Goal: Information Seeking & Learning: Find specific fact

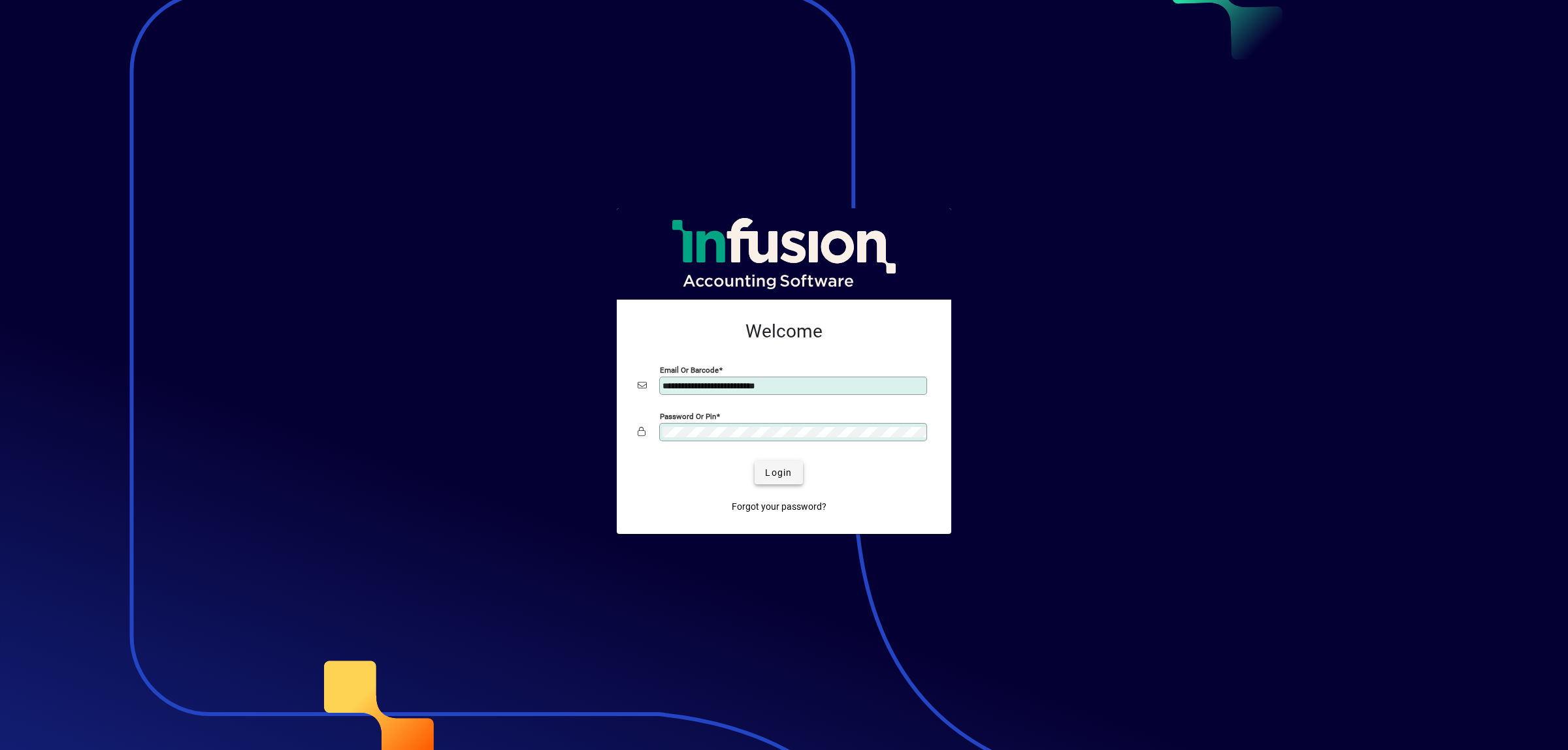
click at [781, 470] on span "Login" at bounding box center [779, 473] width 27 height 13
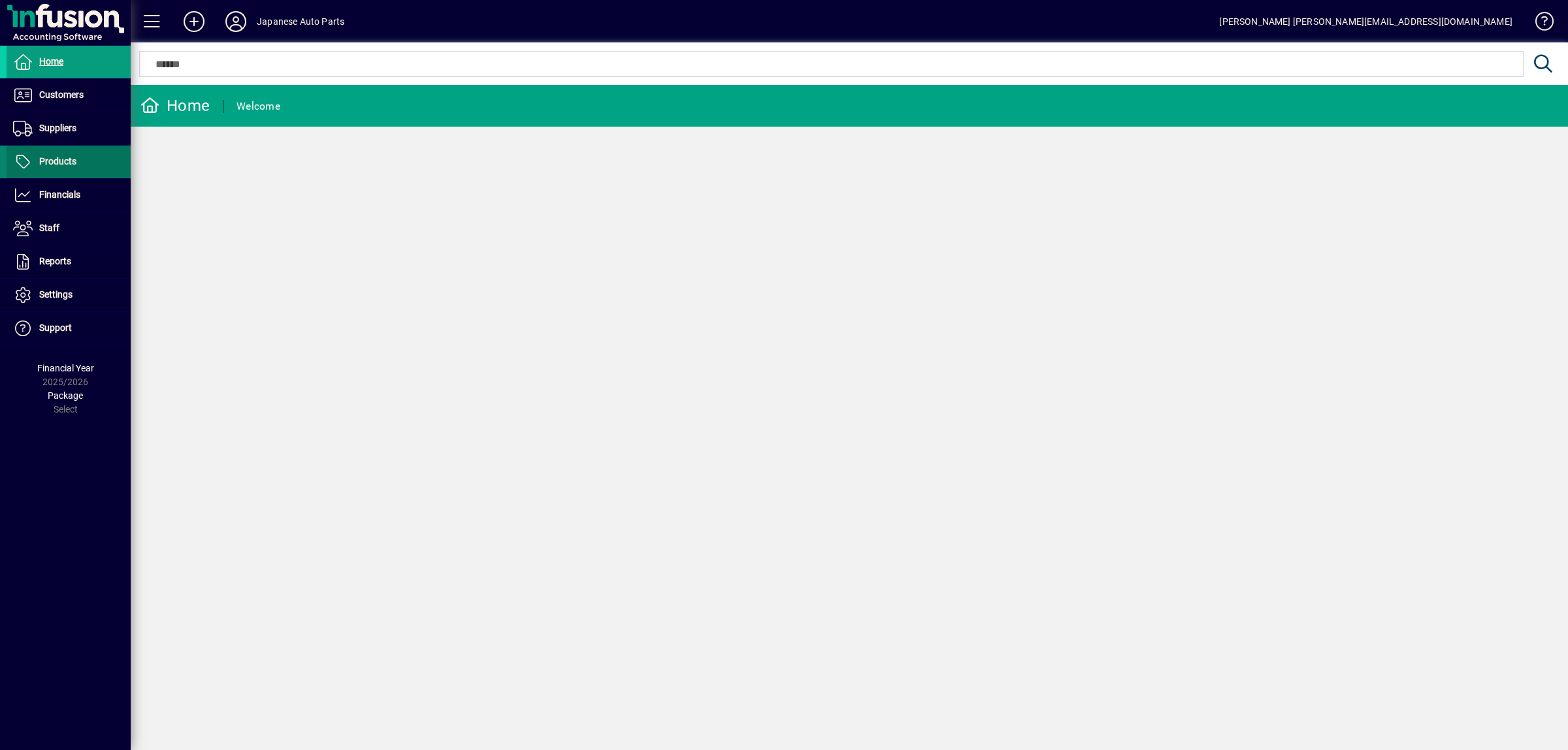
click at [43, 167] on span "Products" at bounding box center [57, 161] width 37 height 11
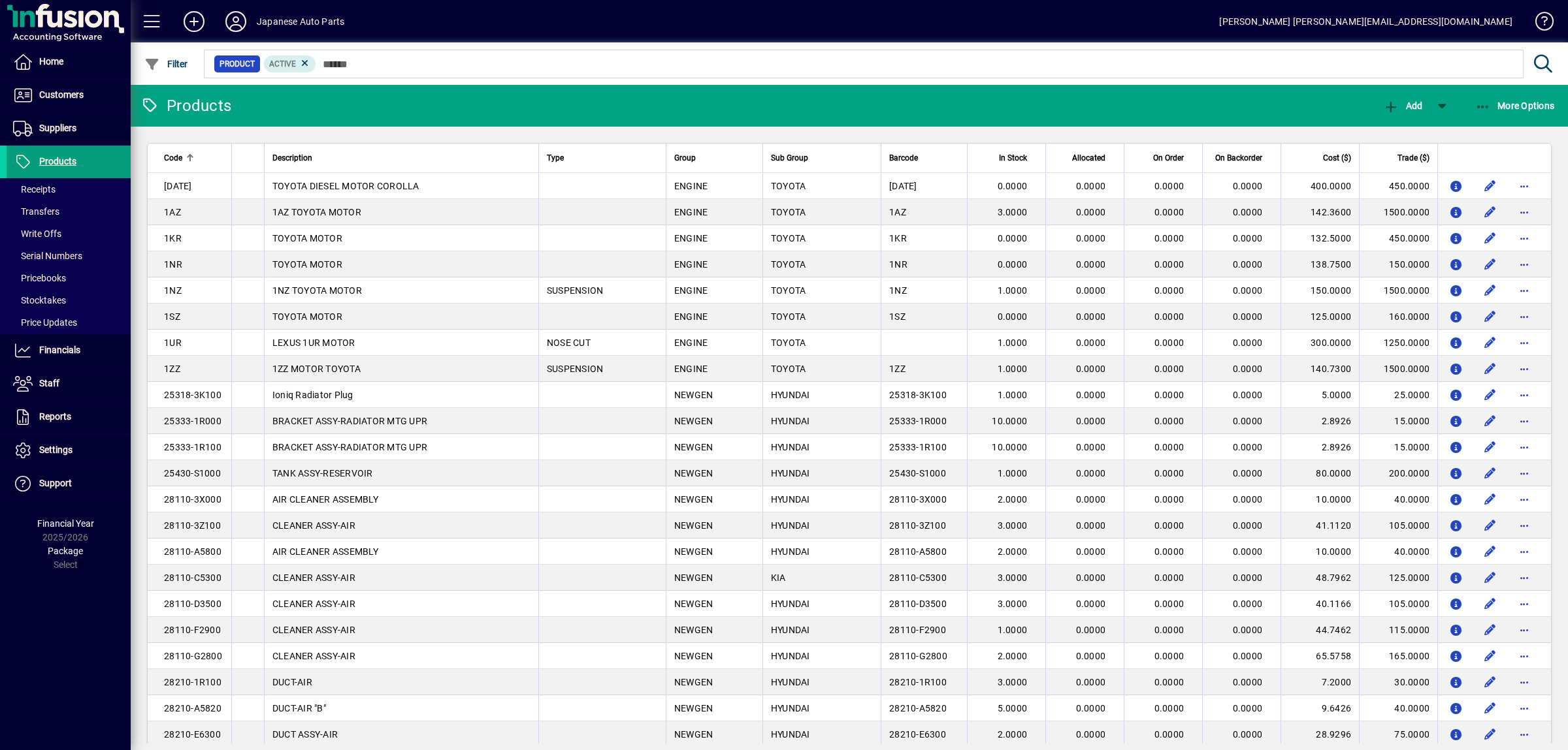
click at [405, 107] on mat-toolbar-row "Products Add More Options" at bounding box center [849, 106] width 1437 height 42
click at [502, 85] on mat-toolbar-row "Products Add More Options" at bounding box center [849, 106] width 1437 height 42
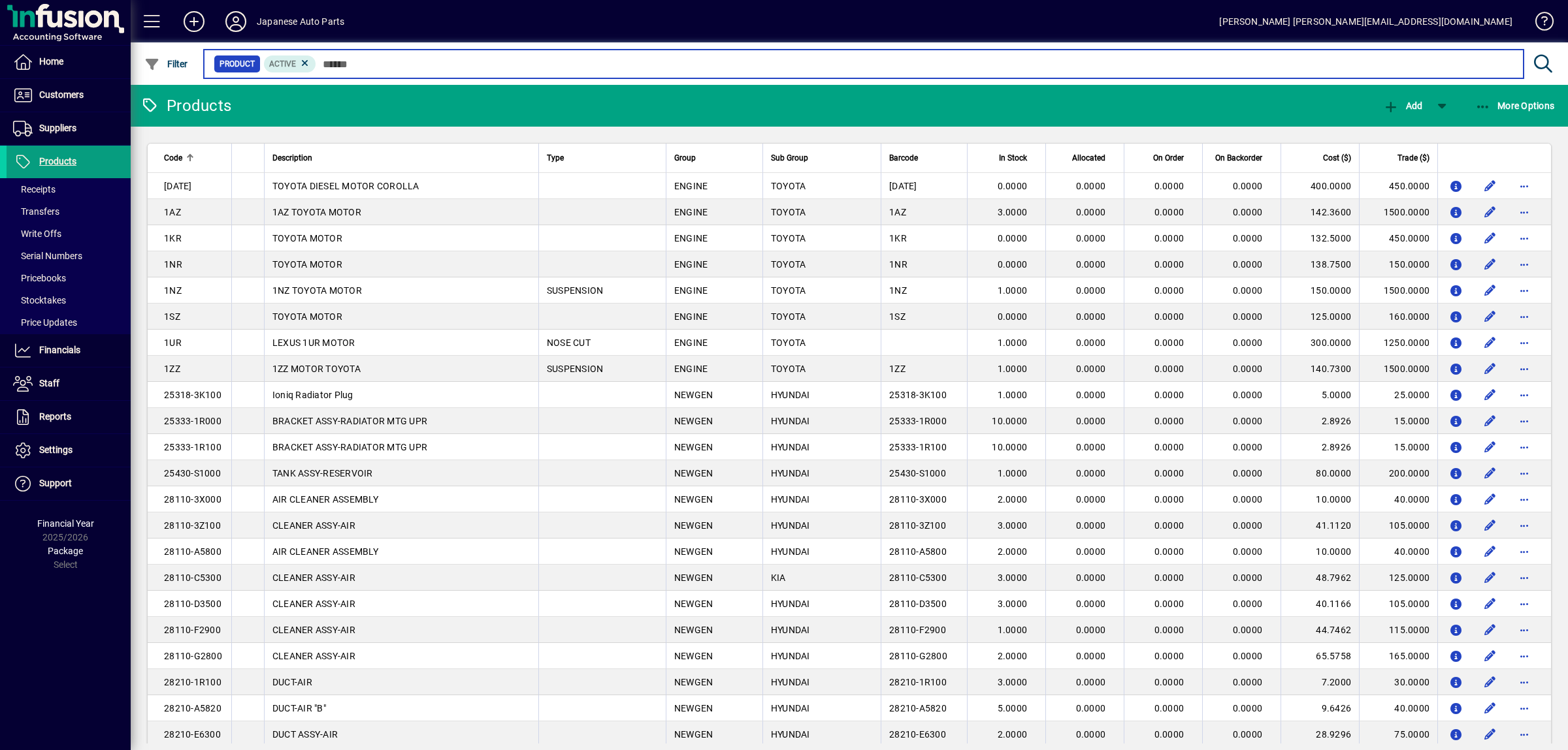
click at [394, 69] on input "text" at bounding box center [915, 64] width 1197 height 18
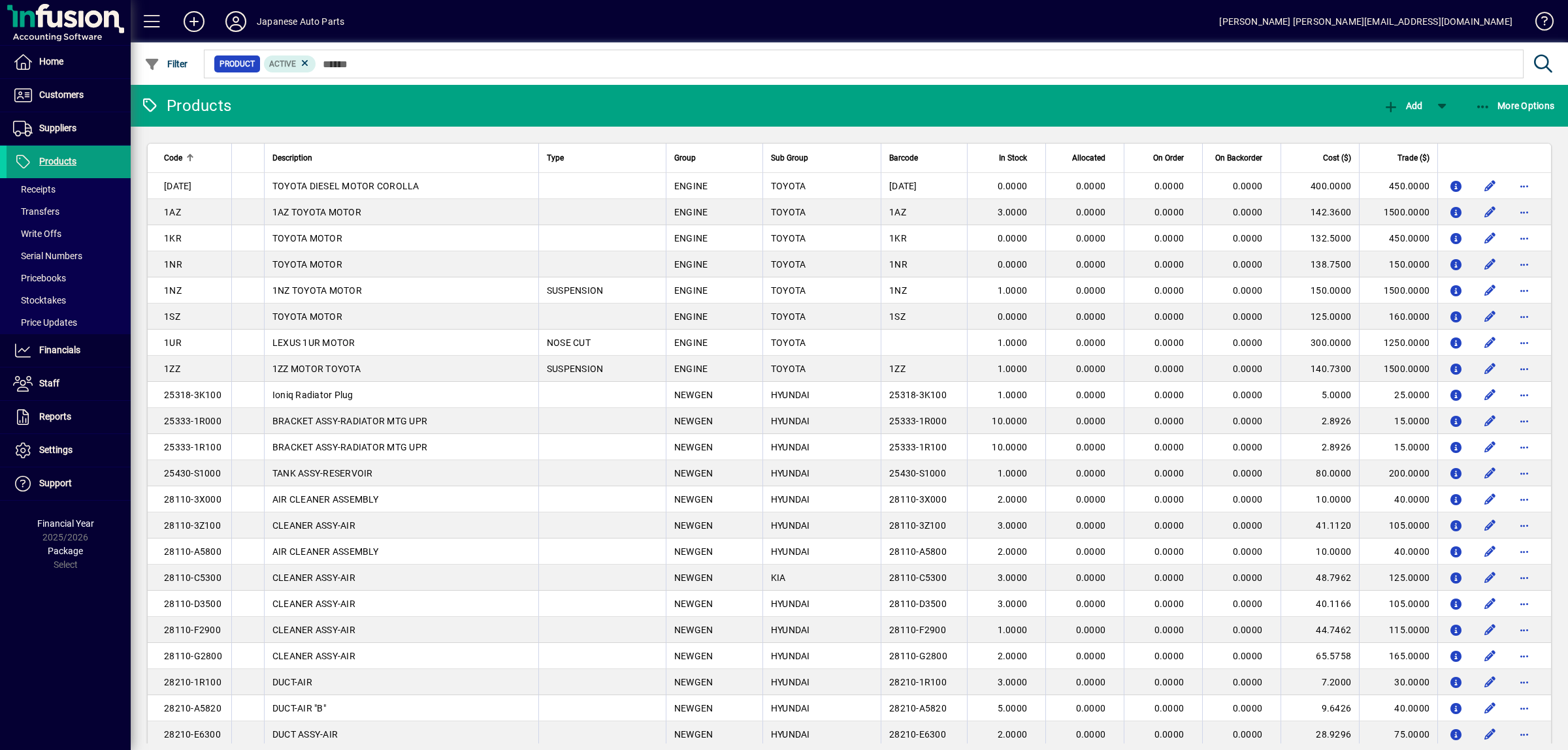
click at [303, 104] on mat-toolbar-row "Products Add More Options" at bounding box center [849, 106] width 1437 height 42
click at [52, 161] on span "Products" at bounding box center [57, 161] width 37 height 11
click at [365, 64] on input "text" at bounding box center [915, 64] width 1197 height 18
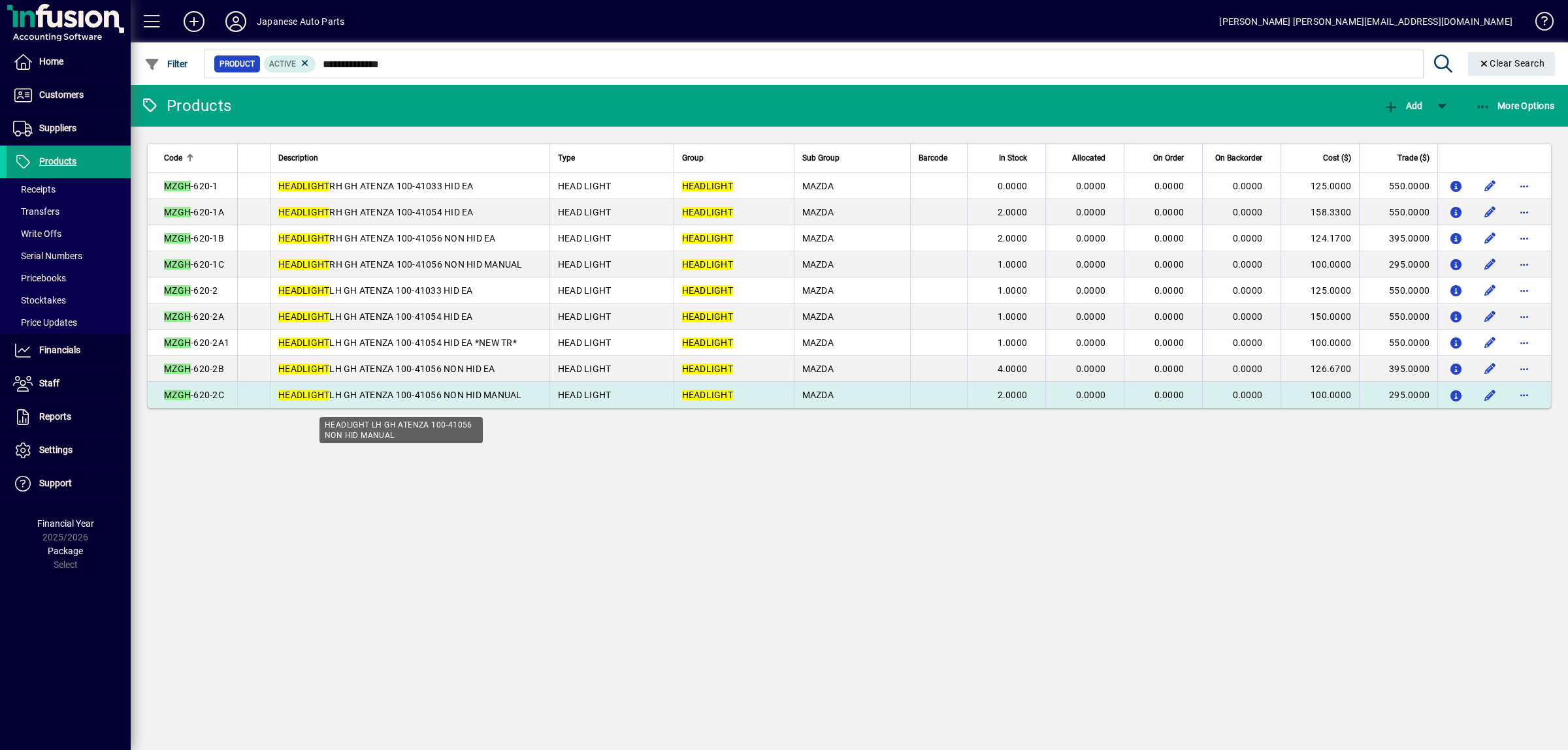
type input "**********"
